Goal: Task Accomplishment & Management: Manage account settings

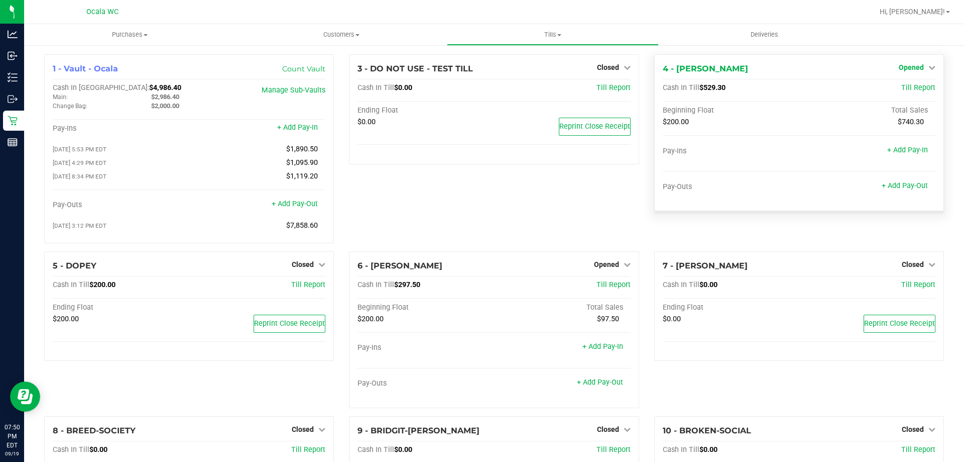
click at [907, 66] on span "Opened" at bounding box center [911, 67] width 25 height 8
click at [900, 80] on div "Close Till" at bounding box center [912, 88] width 75 height 27
click at [899, 87] on link "Close Till" at bounding box center [912, 88] width 27 height 8
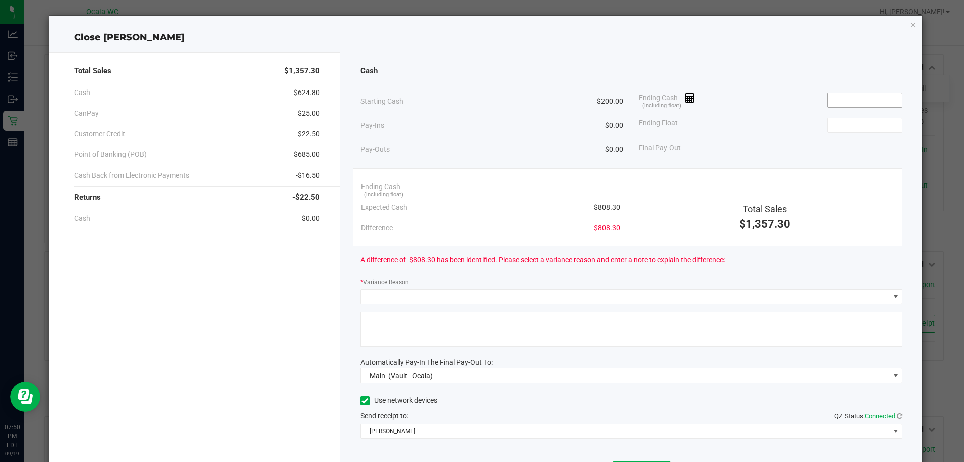
click at [843, 99] on input at bounding box center [865, 100] width 74 height 14
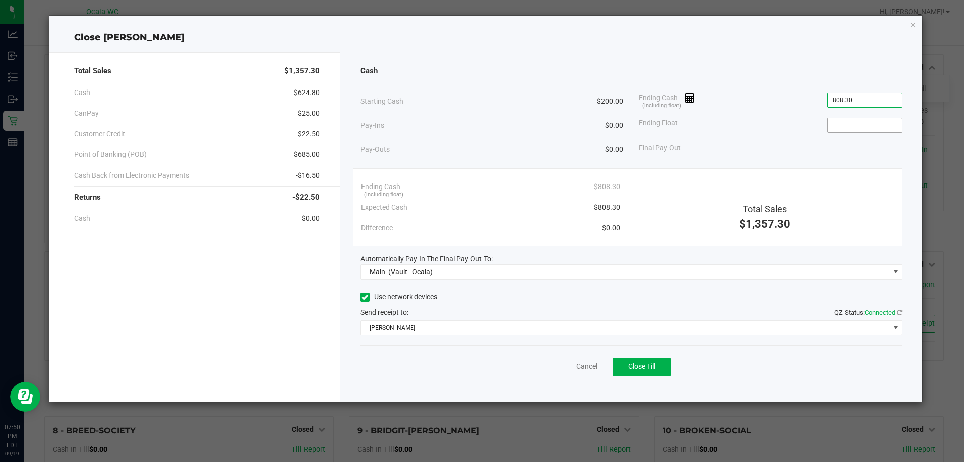
type input "$808.30"
click at [871, 127] on input at bounding box center [865, 125] width 74 height 14
type input "$200.00"
click at [750, 154] on div "Final Pay-Out $608.30" at bounding box center [771, 148] width 264 height 21
click at [642, 367] on span "Close Till" at bounding box center [641, 366] width 27 height 8
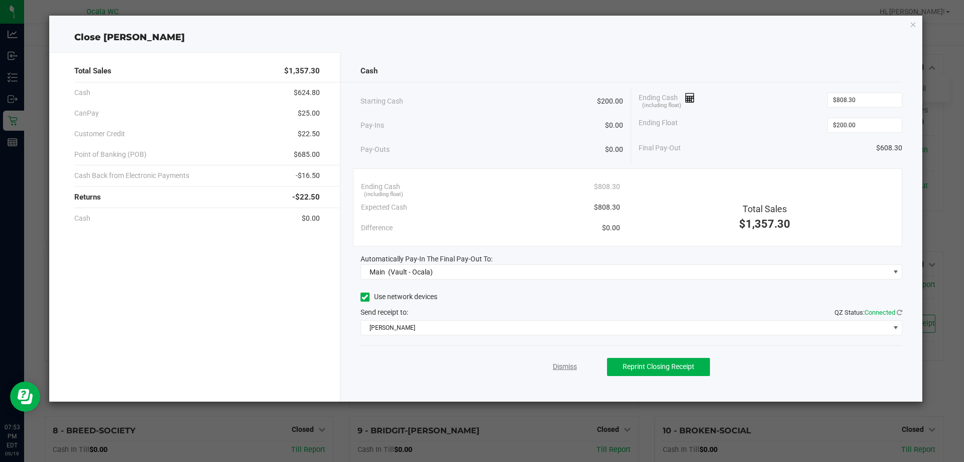
click at [566, 365] on link "Dismiss" at bounding box center [565, 366] width 24 height 11
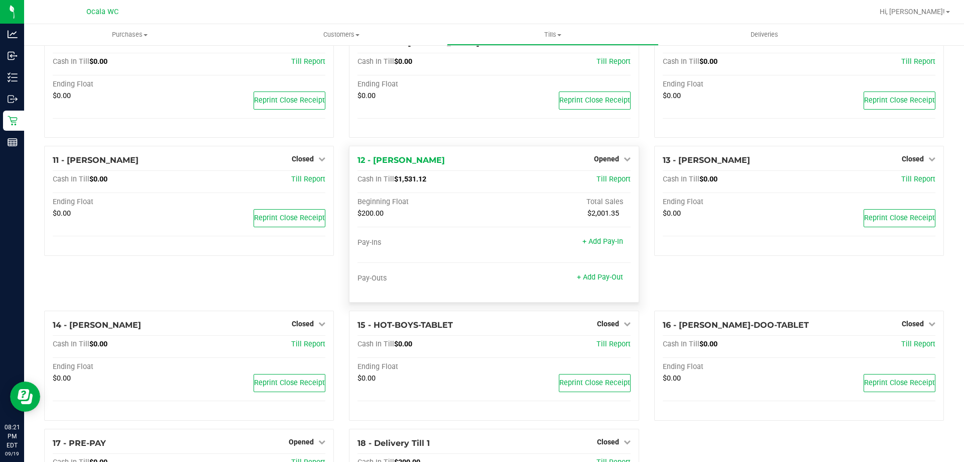
scroll to position [402, 0]
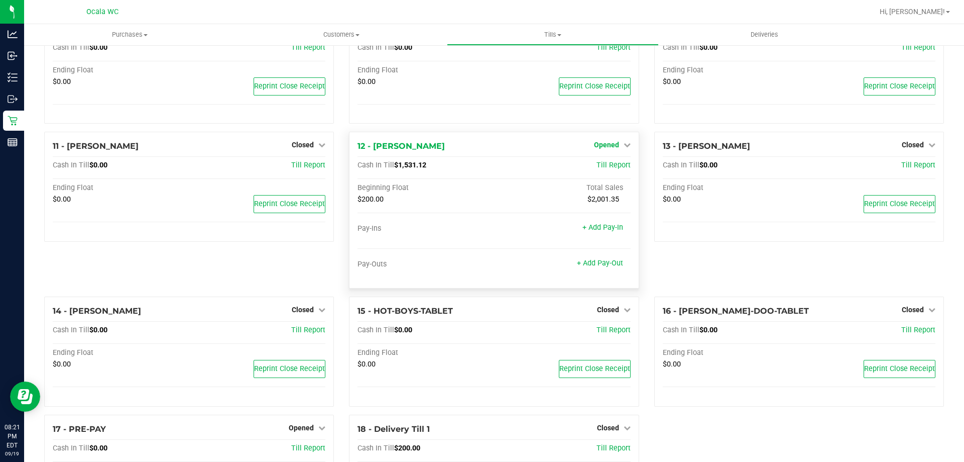
click at [600, 146] on span "Opened" at bounding box center [606, 145] width 25 height 8
click at [602, 166] on link "Close Till" at bounding box center [607, 166] width 27 height 8
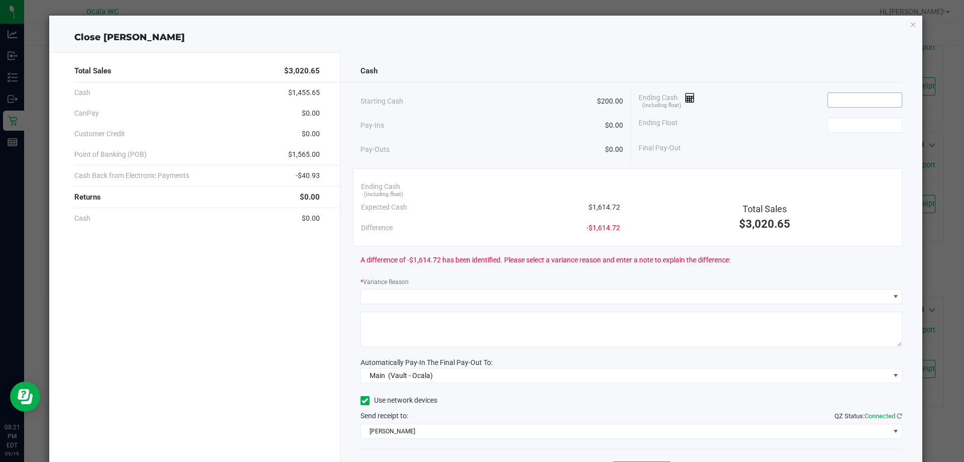
click at [846, 99] on input at bounding box center [865, 100] width 74 height 14
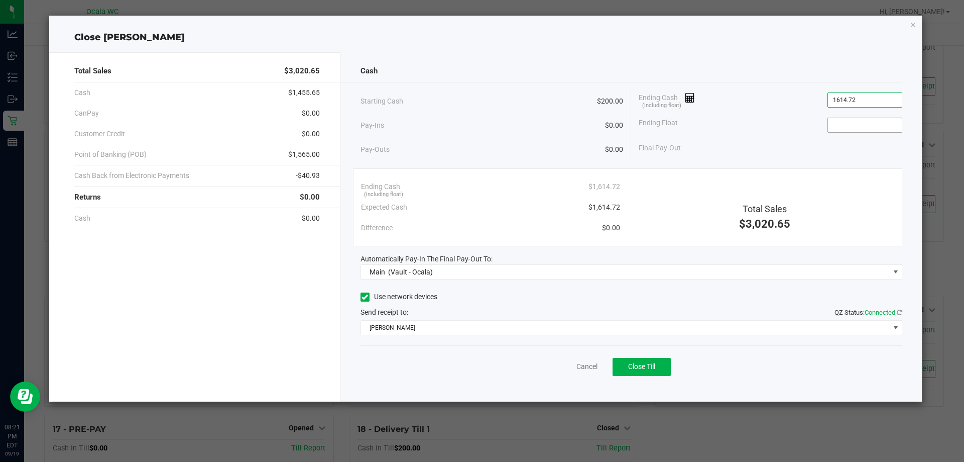
type input "$1,614.72"
click at [858, 121] on input at bounding box center [865, 125] width 74 height 14
type input "$200.00"
click at [740, 136] on div "Ending Float $200.00" at bounding box center [771, 124] width 264 height 25
click at [639, 361] on button "Close Till" at bounding box center [642, 367] width 58 height 18
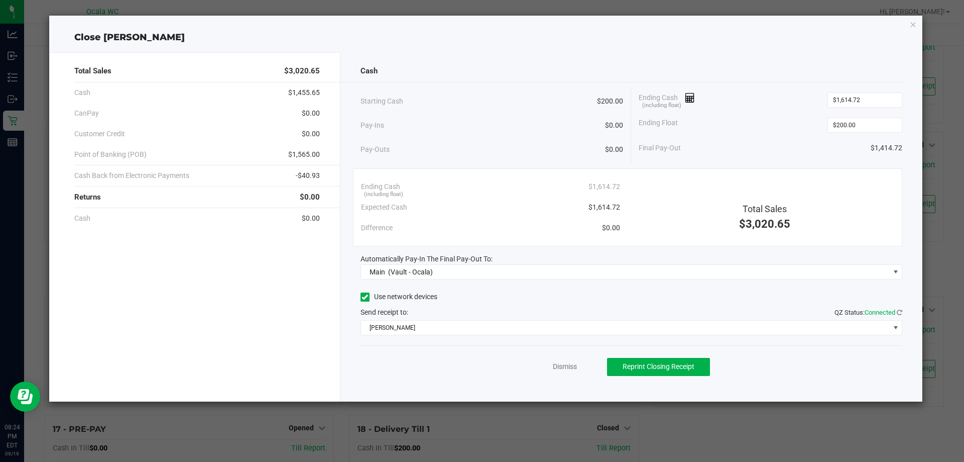
click at [567, 374] on div "Dismiss Reprint Closing Receipt" at bounding box center [632, 364] width 542 height 39
click at [567, 371] on link "Dismiss" at bounding box center [565, 366] width 24 height 11
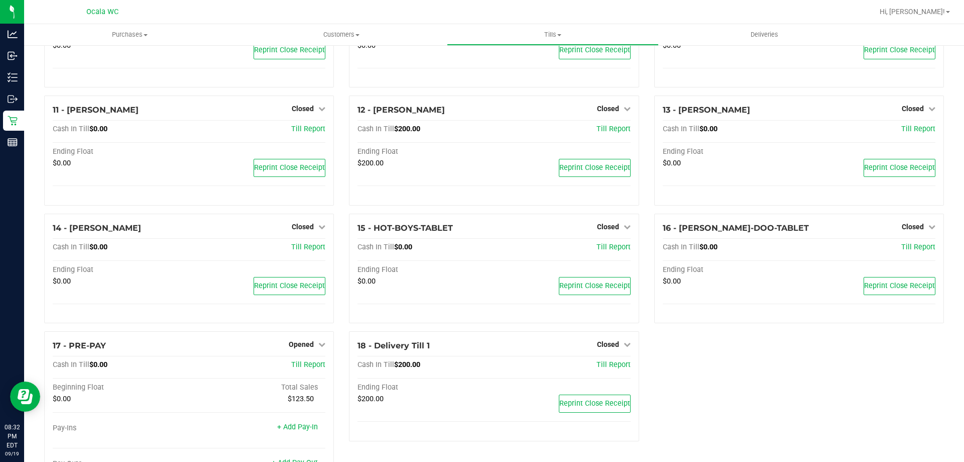
scroll to position [485, 0]
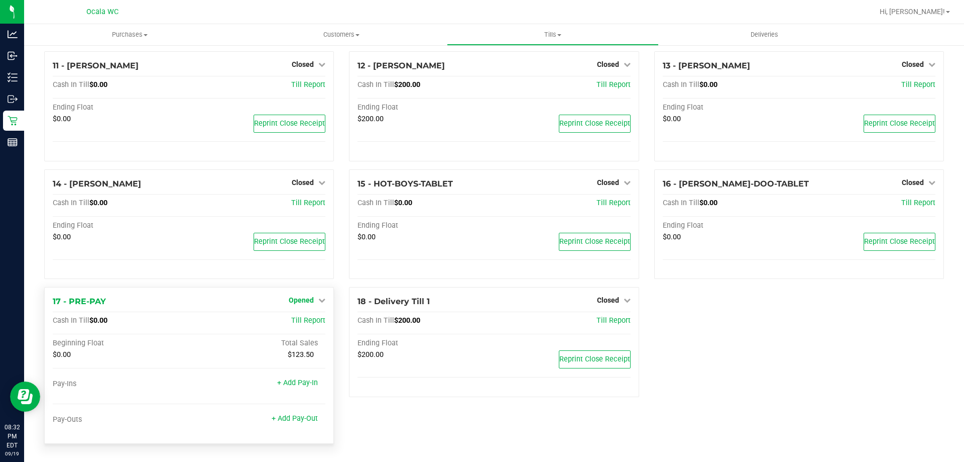
click at [302, 297] on span "Opened" at bounding box center [301, 300] width 25 height 8
click at [289, 324] on link "Close Till" at bounding box center [302, 321] width 27 height 8
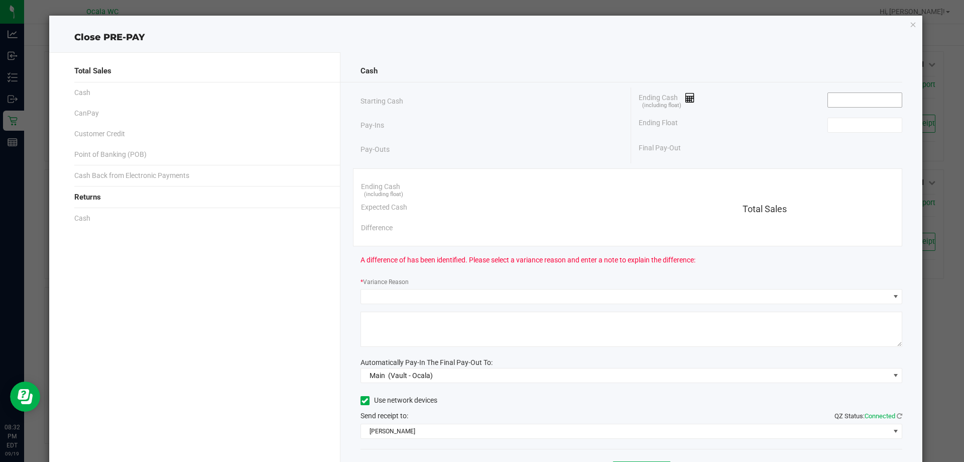
click at [857, 100] on input at bounding box center [865, 100] width 74 height 14
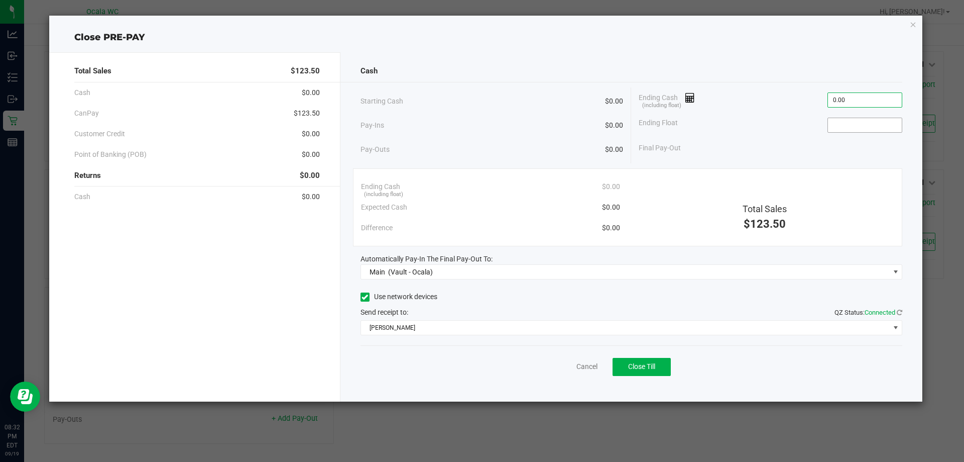
type input "$0.00"
click at [860, 131] on input at bounding box center [865, 125] width 74 height 14
type input "$0.00"
click at [636, 365] on span "Close Till" at bounding box center [641, 366] width 27 height 8
click at [562, 362] on link "Dismiss" at bounding box center [565, 366] width 24 height 11
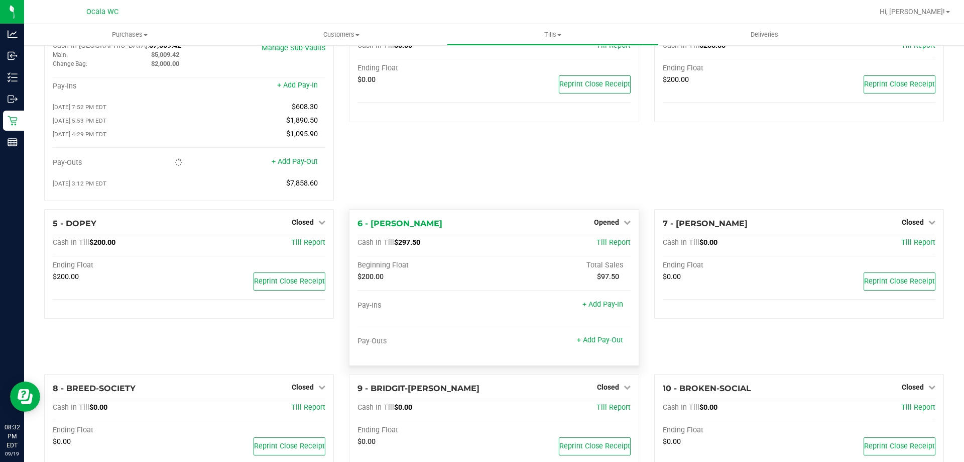
scroll to position [37, 0]
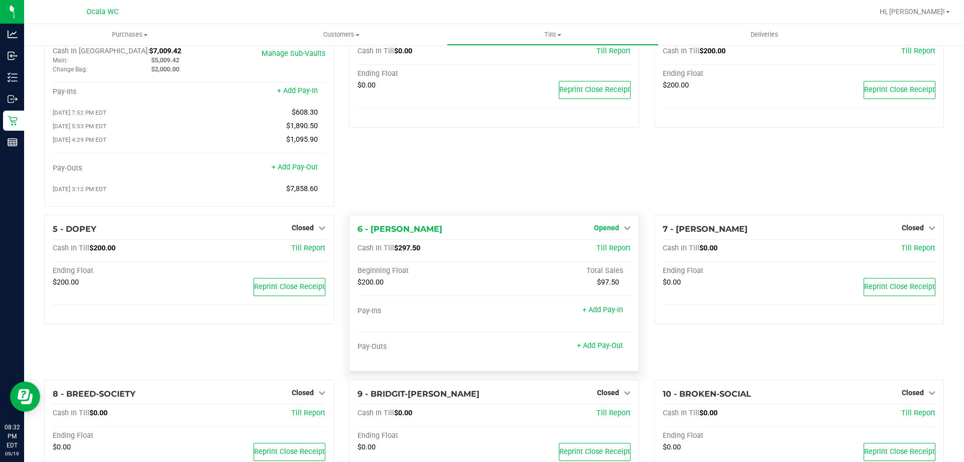
click at [601, 232] on span "Opened" at bounding box center [606, 227] width 25 height 8
click at [599, 246] on div "Close Till" at bounding box center [607, 248] width 74 height 13
click at [599, 250] on link "Close Till" at bounding box center [607, 248] width 27 height 8
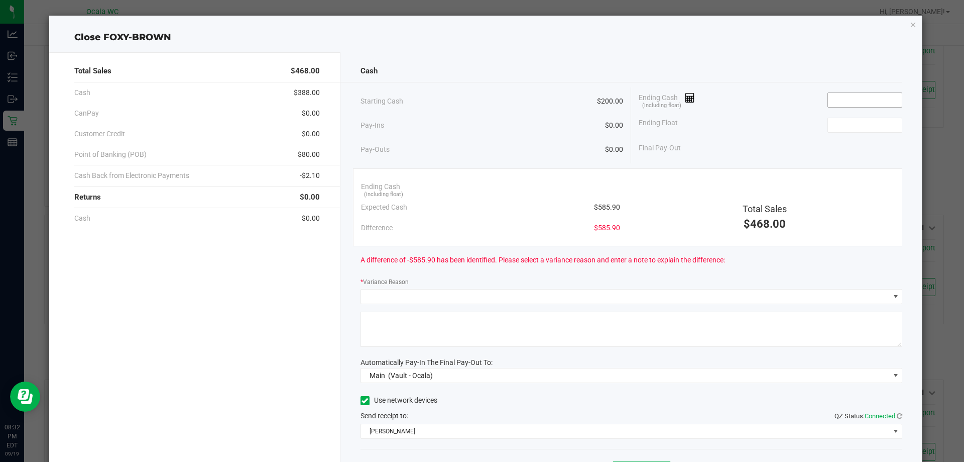
click at [854, 99] on input at bounding box center [865, 100] width 74 height 14
type input "8"
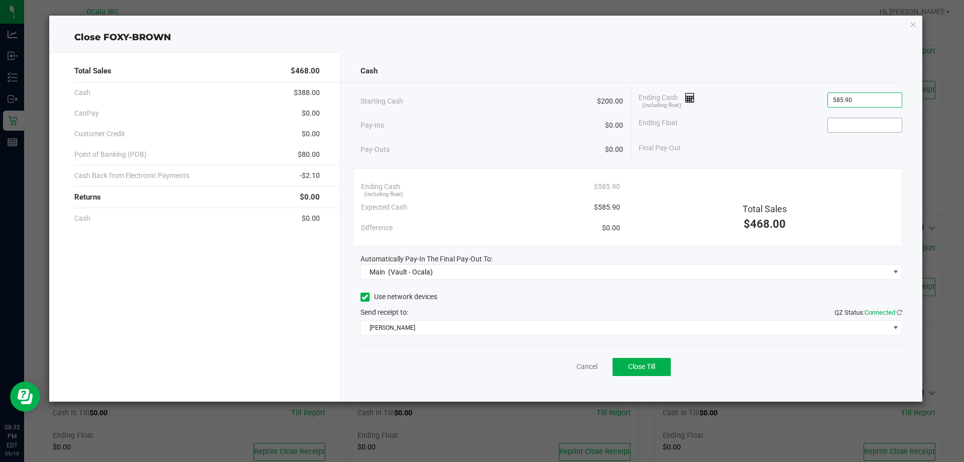
type input "$585.90"
click at [850, 130] on input at bounding box center [865, 125] width 74 height 14
type input "$200.00"
click at [759, 151] on div "Final Pay-Out $385.90" at bounding box center [771, 148] width 264 height 21
click at [633, 369] on span "Close Till" at bounding box center [641, 366] width 27 height 8
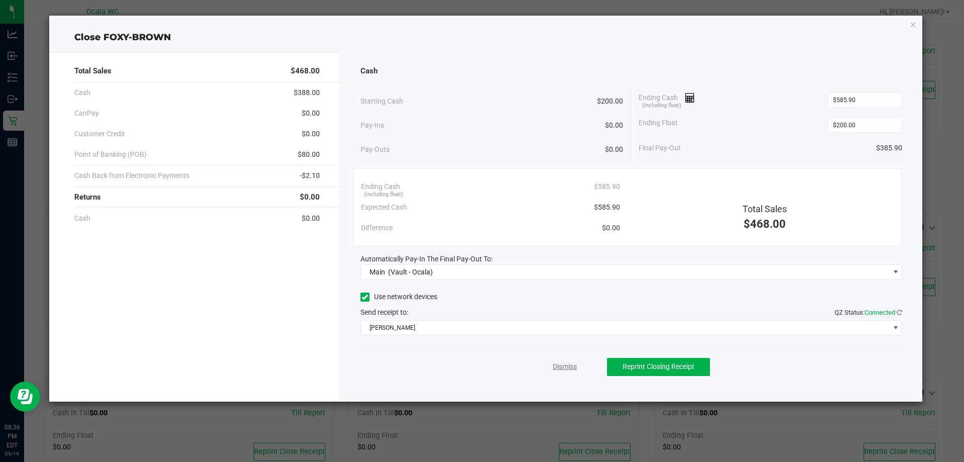
click at [574, 365] on link "Dismiss" at bounding box center [565, 366] width 24 height 11
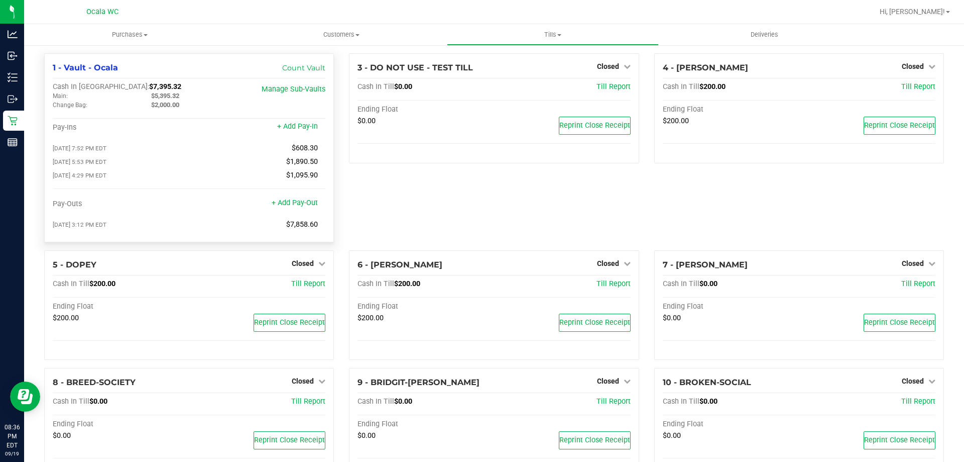
scroll to position [0, 0]
click at [553, 30] on span "Tills" at bounding box center [552, 34] width 210 height 9
click at [519, 72] on span "Reconcile e-payments" at bounding box center [497, 72] width 100 height 9
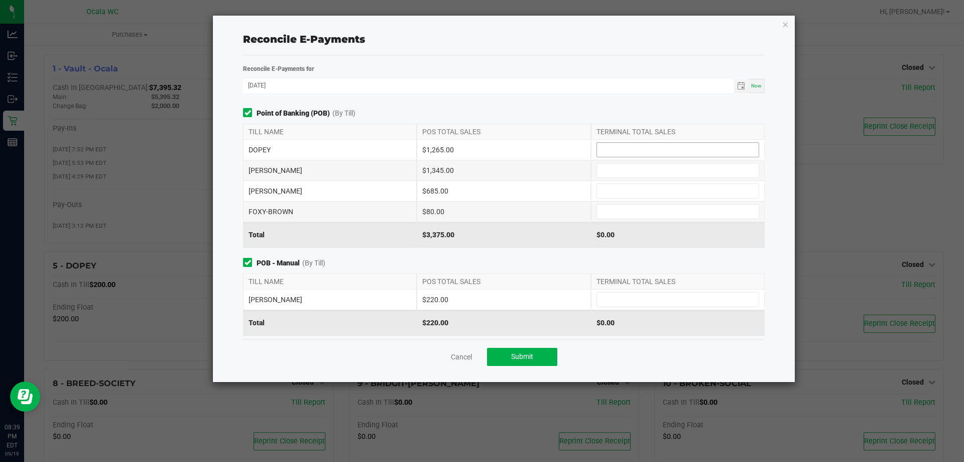
click at [627, 149] on input at bounding box center [678, 150] width 162 height 14
type input "$1,265.00"
click at [619, 169] on input at bounding box center [678, 170] width 162 height 14
click at [610, 305] on input at bounding box center [678, 299] width 162 height 14
type input "$220.00"
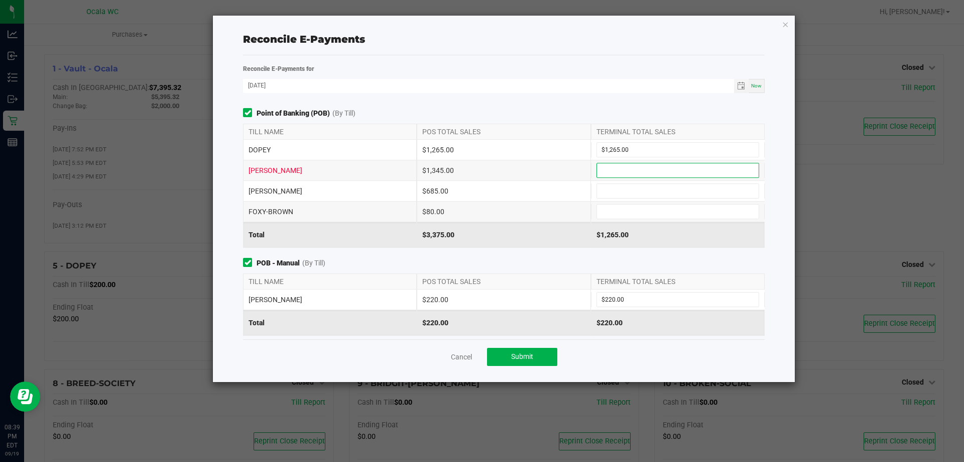
click at [616, 176] on input at bounding box center [678, 170] width 162 height 14
type input "$1,345.00"
click at [610, 190] on input at bounding box center [678, 191] width 162 height 14
type input "$685.00"
click at [612, 212] on input at bounding box center [678, 211] width 162 height 14
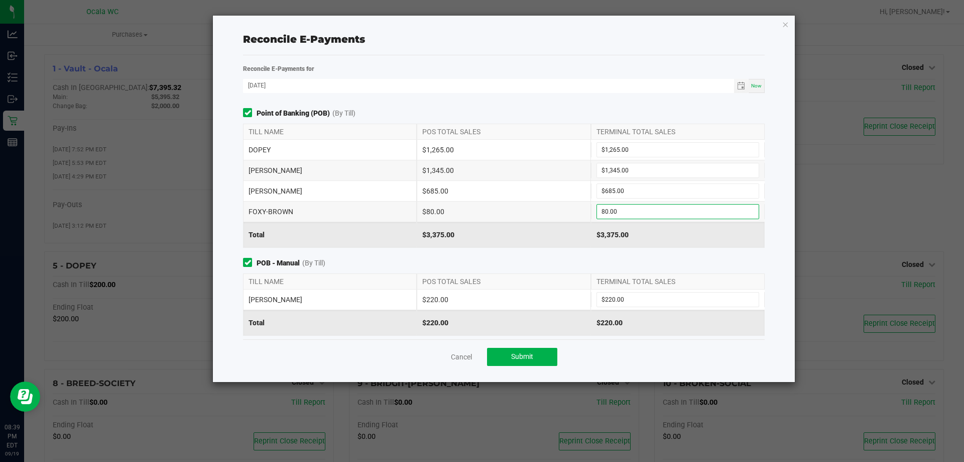
type input "$80.00"
click at [520, 243] on div "$3,375.00" at bounding box center [504, 234] width 174 height 25
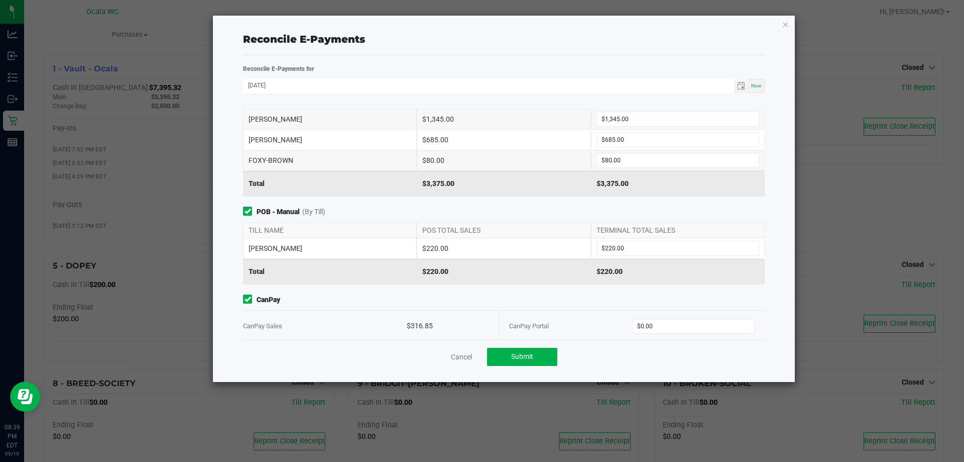
scroll to position [119, 0]
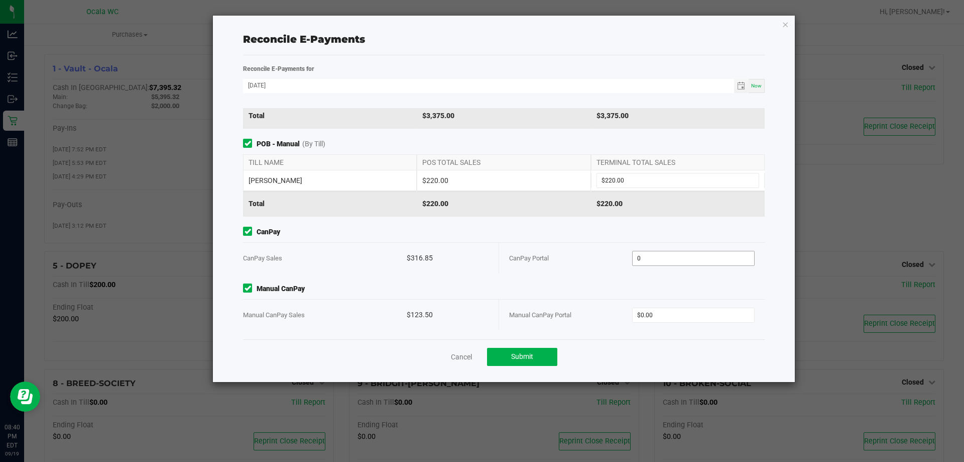
click at [649, 257] on input "0" at bounding box center [694, 258] width 122 height 14
type input "$316.85"
click at [657, 311] on input "0" at bounding box center [694, 315] width 122 height 14
type input "$123.50"
click at [622, 264] on div "CanPay Portal" at bounding box center [570, 258] width 123 height 31
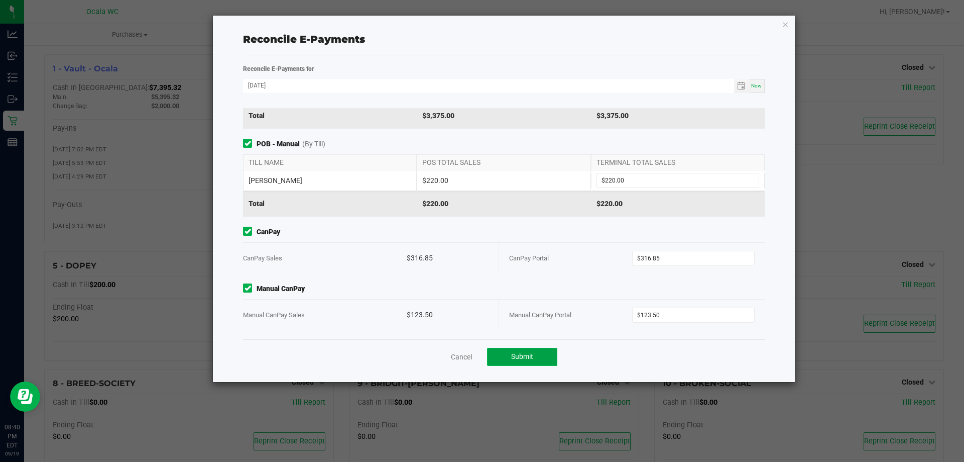
click at [530, 350] on button "Submit" at bounding box center [522, 357] width 70 height 18
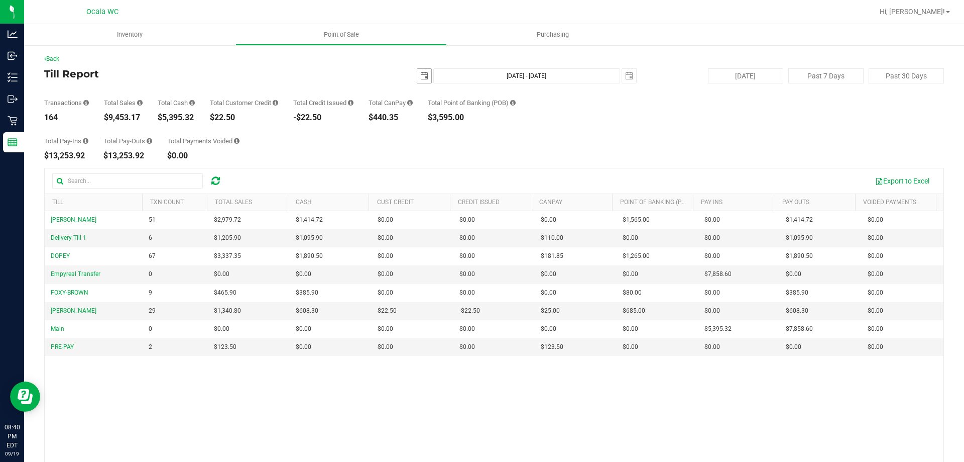
click at [418, 71] on span "select" at bounding box center [424, 76] width 14 height 14
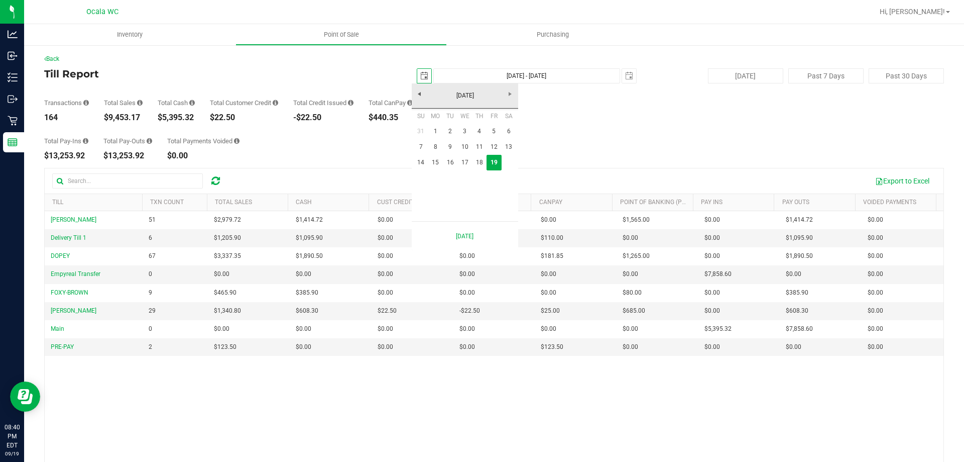
scroll to position [0, 25]
click at [433, 166] on link "15" at bounding box center [435, 163] width 15 height 16
type input "2025-09-15"
type input "Sep 15, 2025 - Sep 19, 2025"
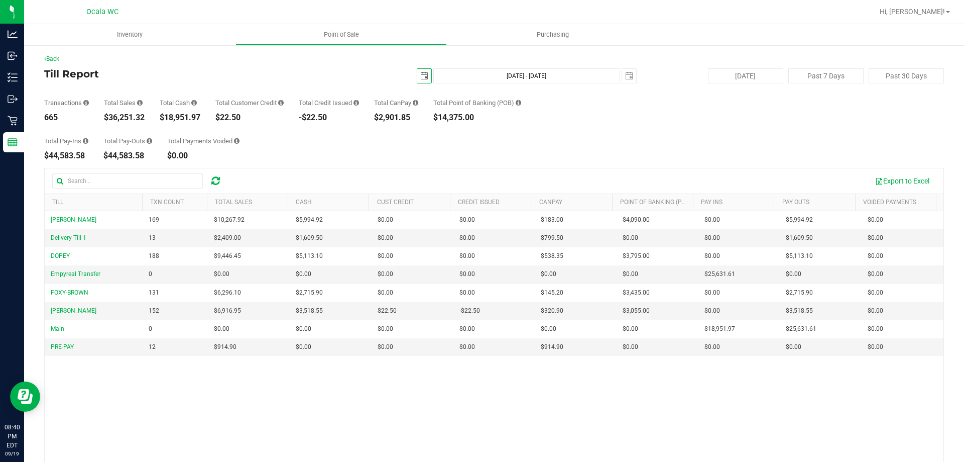
click at [422, 76] on span "select" at bounding box center [424, 76] width 8 height 8
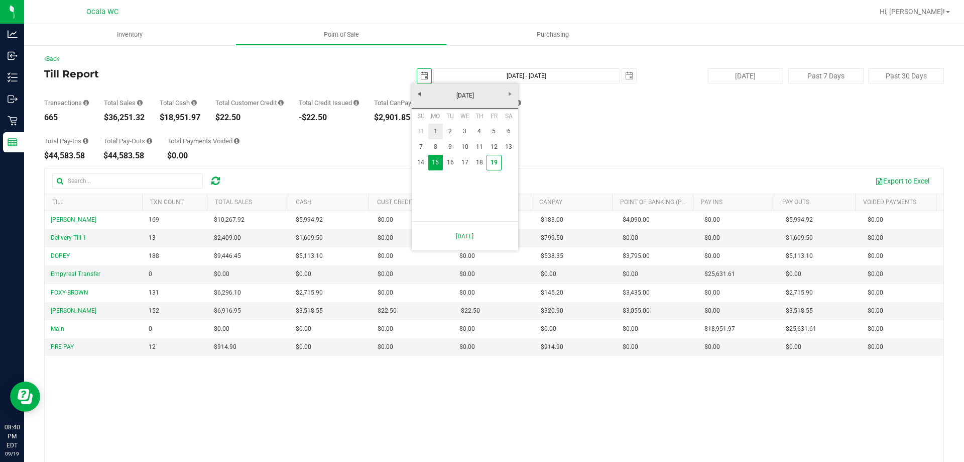
click at [439, 135] on link "1" at bounding box center [435, 132] width 15 height 16
type input "2025-09-01"
type input "Sep 1, 2025 - Sep 19, 2025"
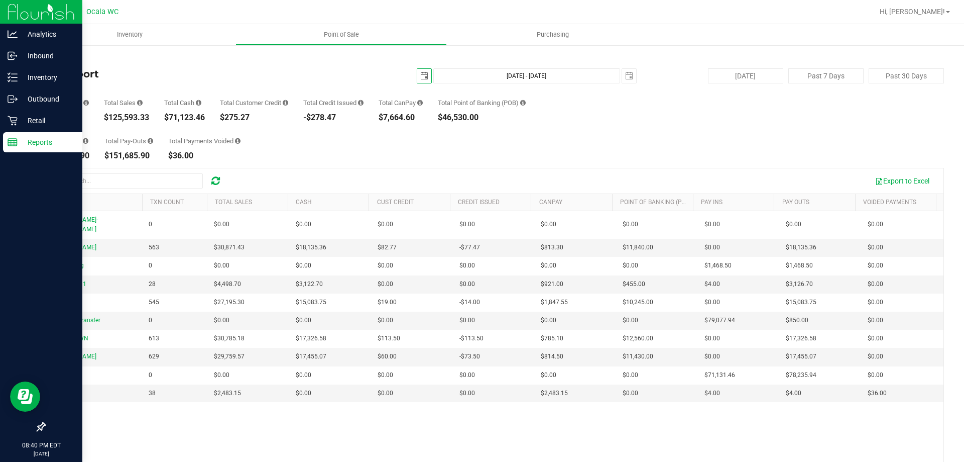
click at [34, 135] on div "Reports" at bounding box center [42, 142] width 79 height 20
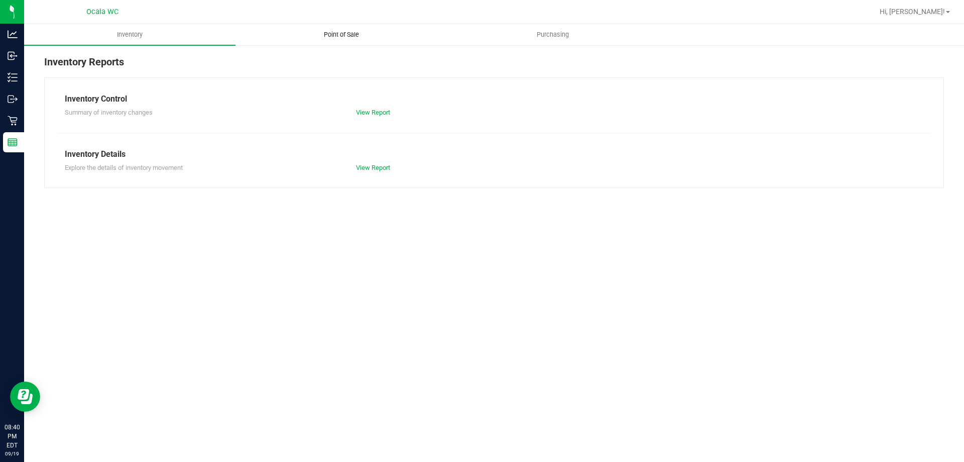
click at [331, 32] on span "Point of Sale" at bounding box center [341, 34] width 62 height 9
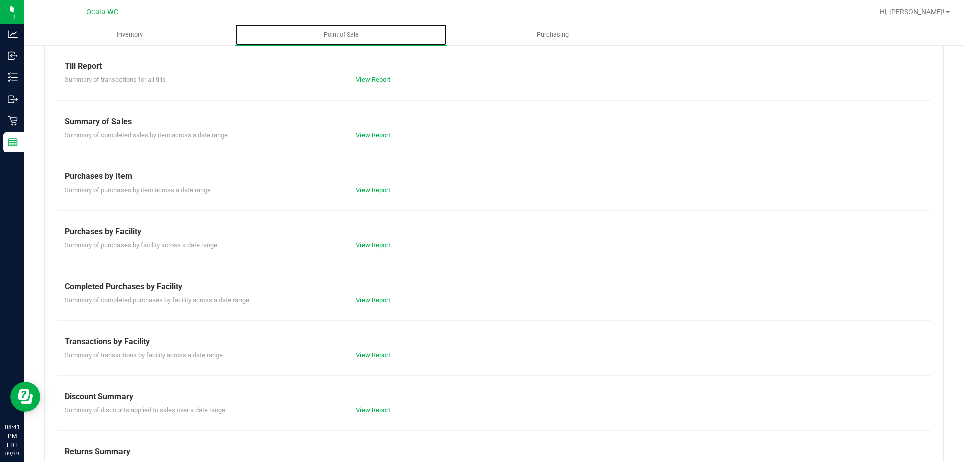
scroll to position [66, 0]
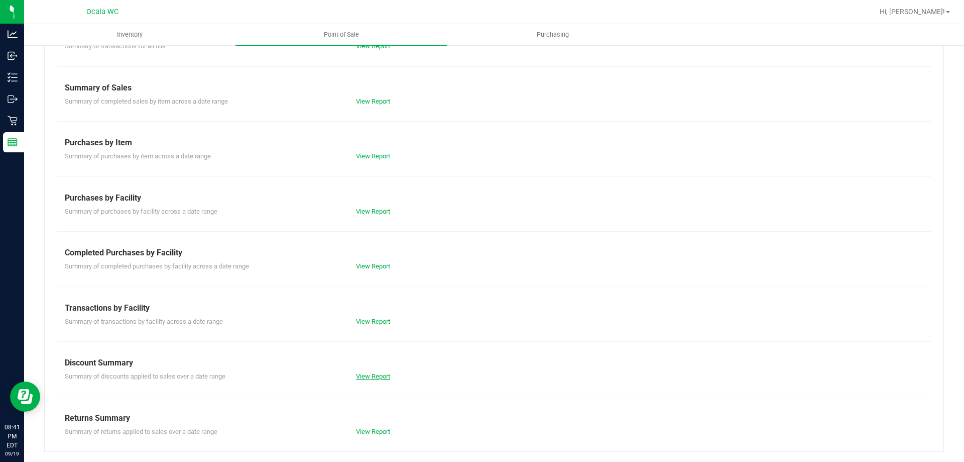
click at [376, 374] on link "View Report" at bounding box center [373, 376] width 34 height 8
